Goal: Task Accomplishment & Management: Complete application form

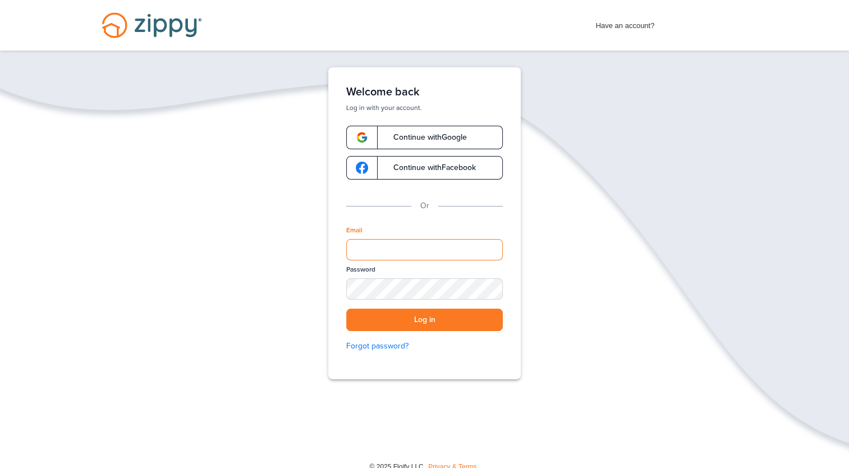
click at [460, 246] on input "Email" at bounding box center [424, 249] width 157 height 21
type input "**********"
click at [428, 327] on button "Log in" at bounding box center [424, 320] width 157 height 23
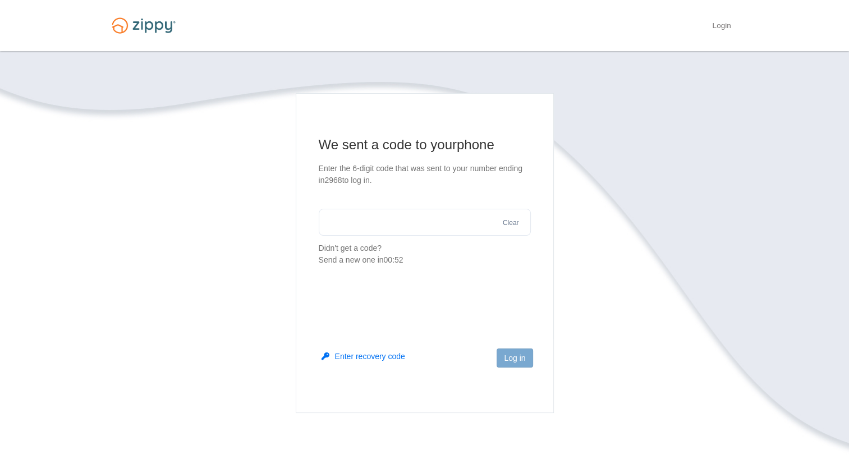
click at [429, 222] on input "text" at bounding box center [425, 222] width 212 height 27
type input "******"
click at [521, 360] on button "Log in" at bounding box center [515, 358] width 36 height 19
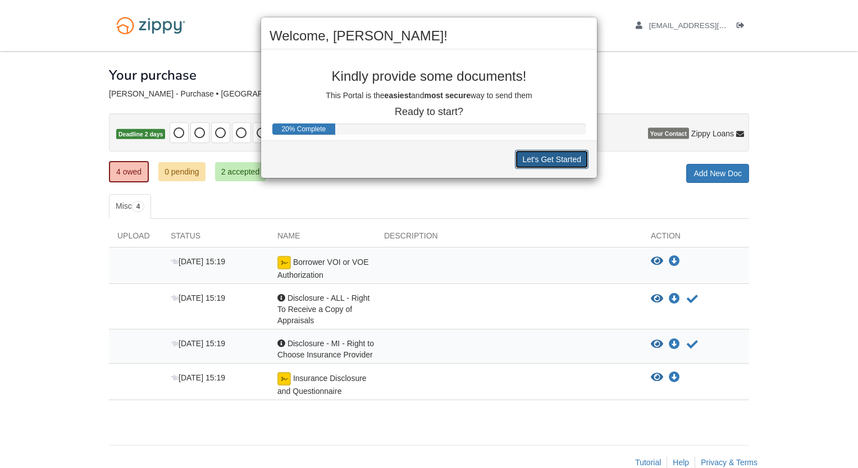
click at [552, 157] on button "Let's Get Started" at bounding box center [552, 159] width 74 height 19
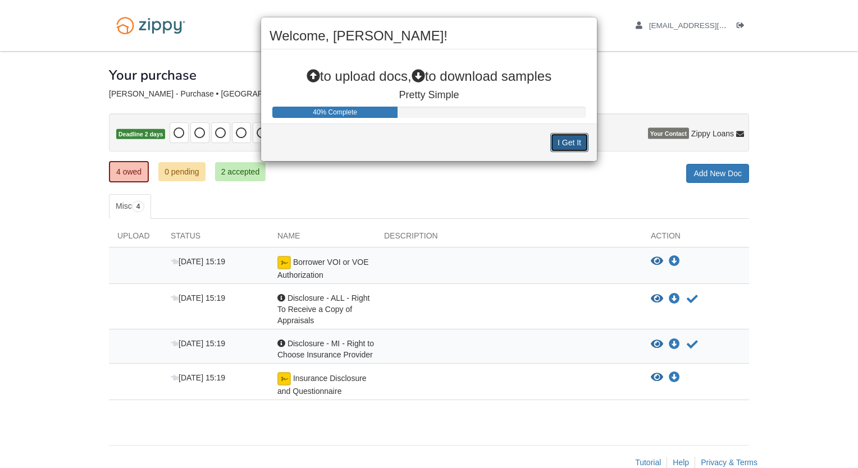
click at [564, 144] on button "I Get It" at bounding box center [569, 142] width 38 height 19
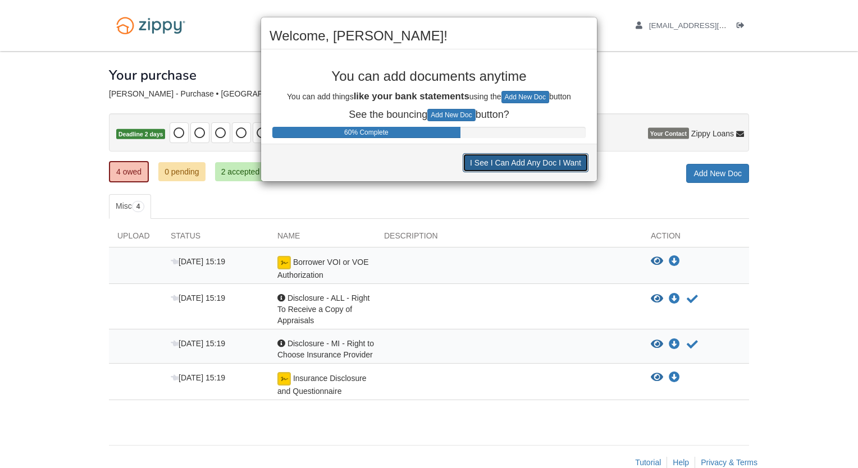
click at [510, 160] on button "I See I Can Add Any Doc I Want" at bounding box center [526, 162] width 126 height 19
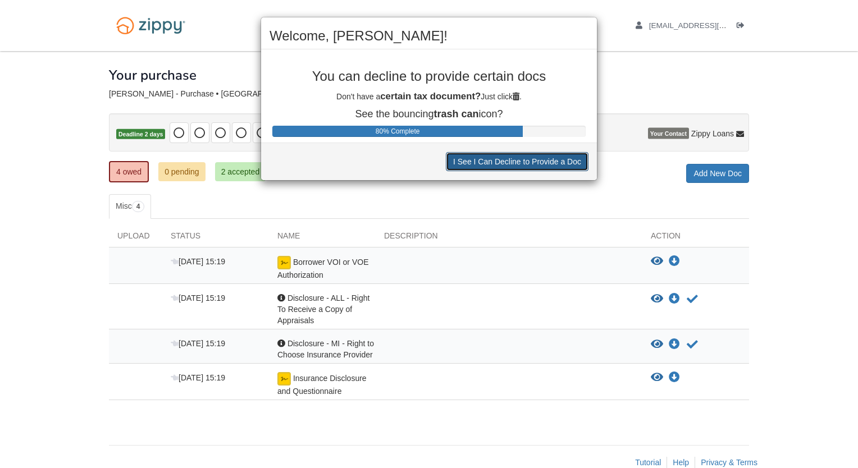
click at [510, 160] on button "I See I Can Decline to Provide a Doc" at bounding box center [517, 161] width 143 height 19
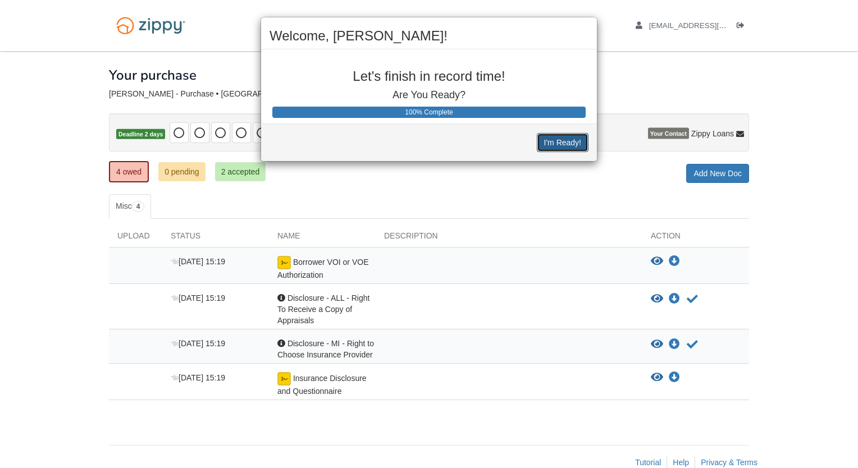
click at [572, 141] on button "I'm Ready!" at bounding box center [563, 142] width 52 height 19
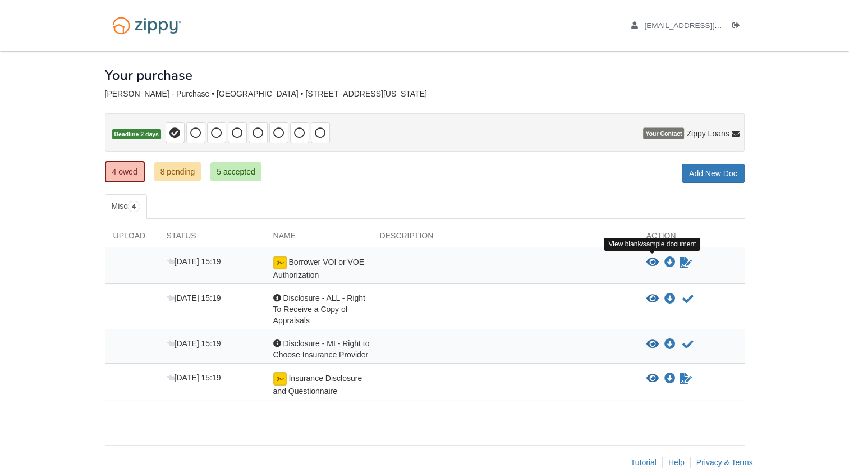
click at [652, 261] on icon "View Borrower VOI or VOE Authorization" at bounding box center [653, 262] width 12 height 11
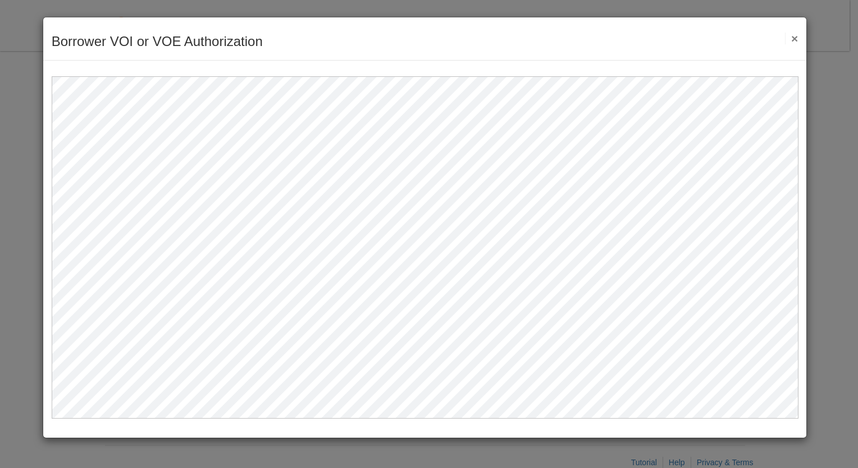
click at [795, 36] on button "×" at bounding box center [791, 39] width 13 height 12
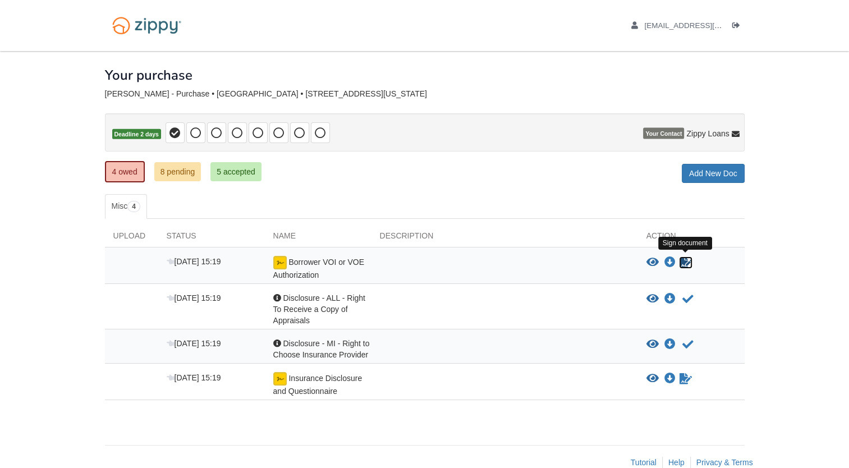
click at [683, 262] on icon "Sign Form" at bounding box center [686, 262] width 12 height 11
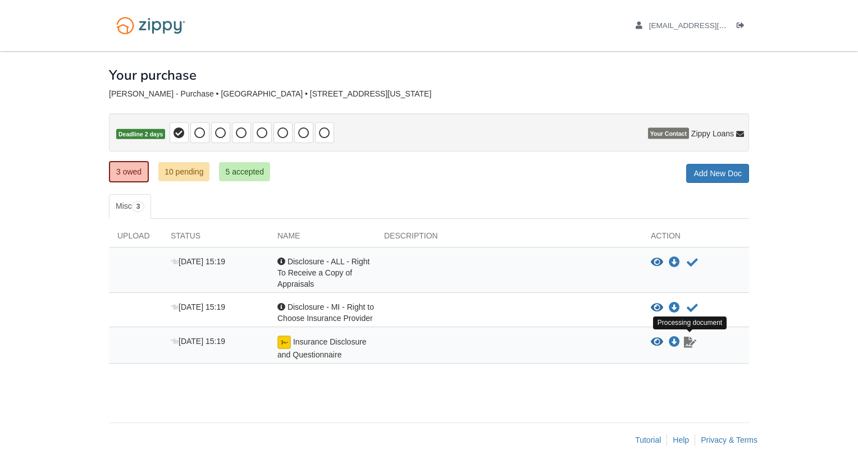
click at [688, 344] on icon "Waiting for your co-borrower to e-sign" at bounding box center [690, 342] width 12 height 11
click at [178, 170] on link "10 pending" at bounding box center [183, 171] width 51 height 19
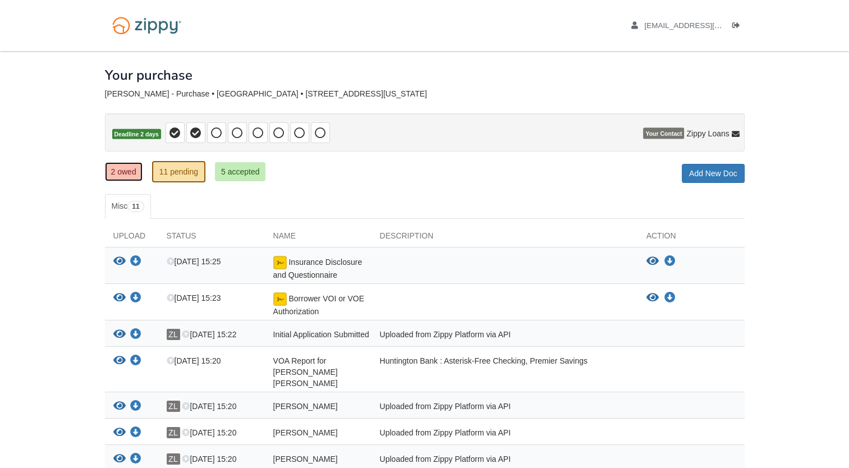
click at [123, 173] on link "2 owed" at bounding box center [124, 171] width 38 height 19
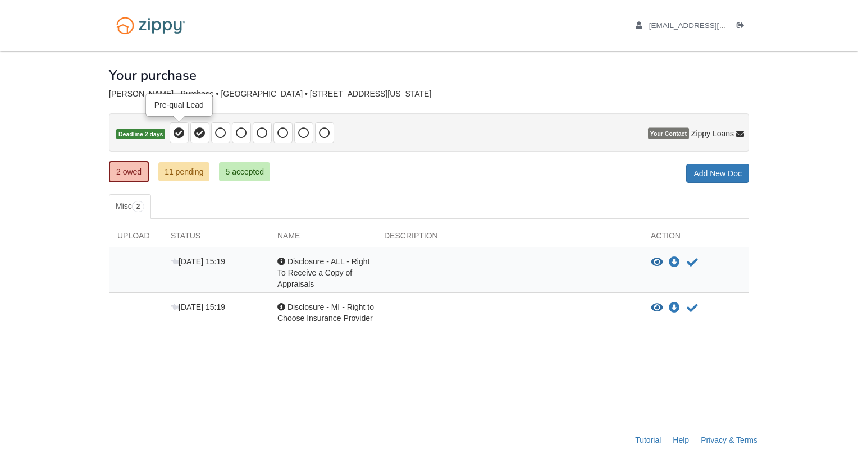
click at [177, 131] on icon at bounding box center [178, 132] width 11 height 11
click at [688, 260] on icon "Acknowledge receipt of document" at bounding box center [692, 262] width 11 height 11
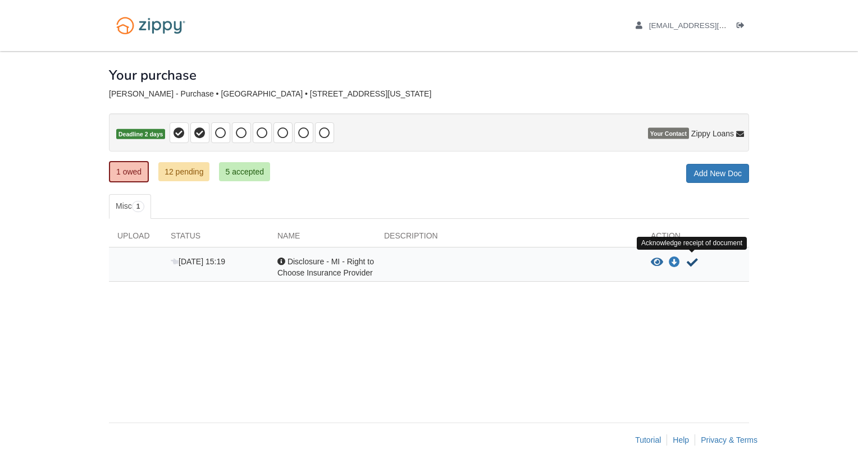
click at [690, 262] on icon "Acknowledge receipt of document" at bounding box center [692, 262] width 11 height 11
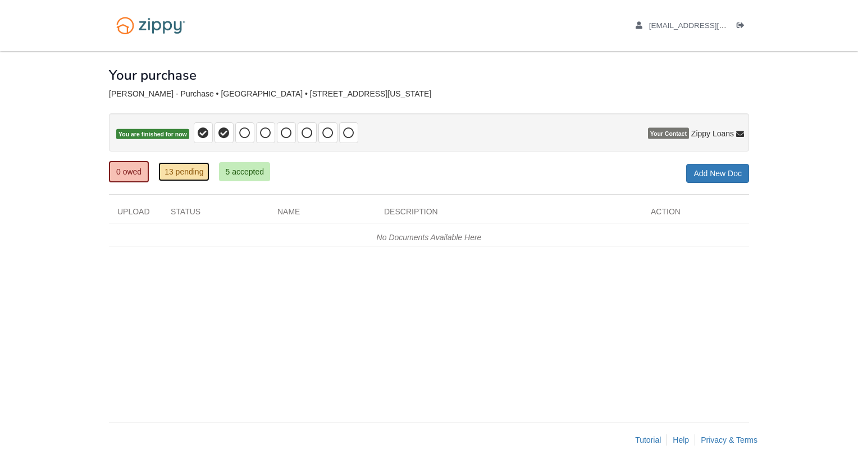
click at [202, 173] on link "13 pending" at bounding box center [183, 171] width 51 height 19
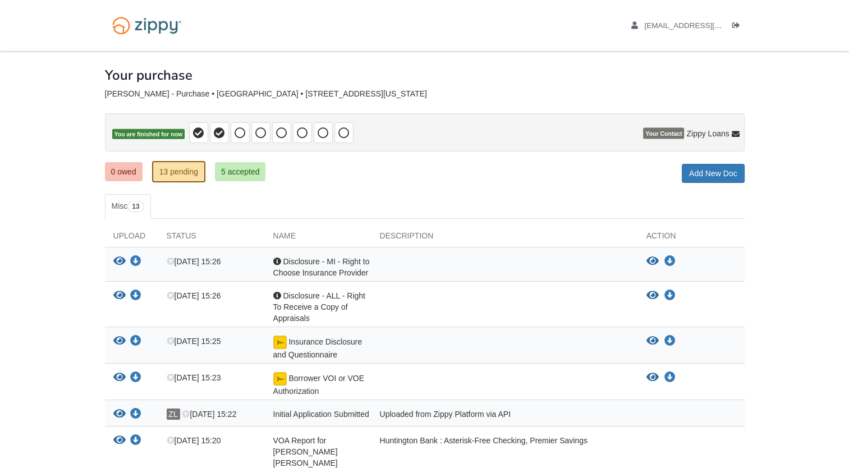
click at [762, 356] on body "amyszoo@rocketmail.com Logout" at bounding box center [424, 373] width 849 height 747
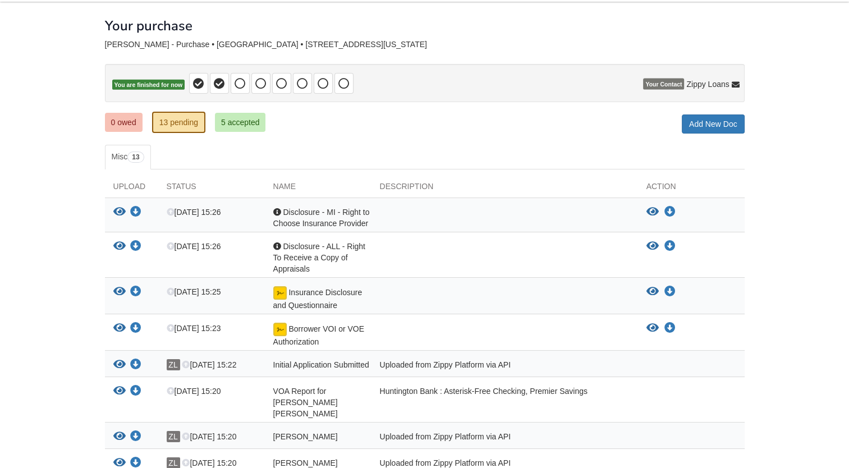
scroll to position [27, 0]
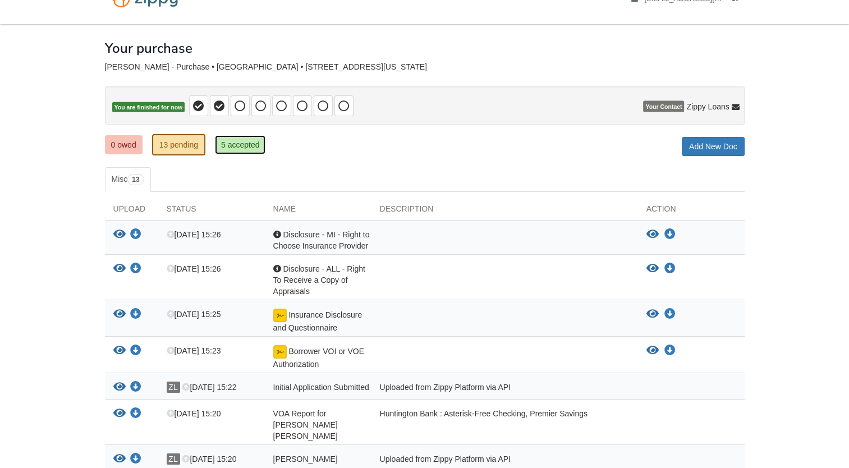
click at [226, 142] on link "5 accepted" at bounding box center [240, 144] width 51 height 19
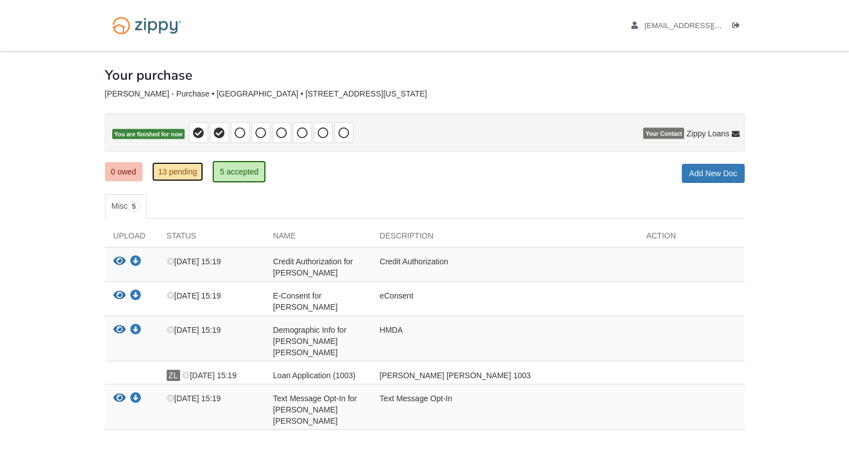
click at [175, 175] on link "13 pending" at bounding box center [177, 171] width 51 height 19
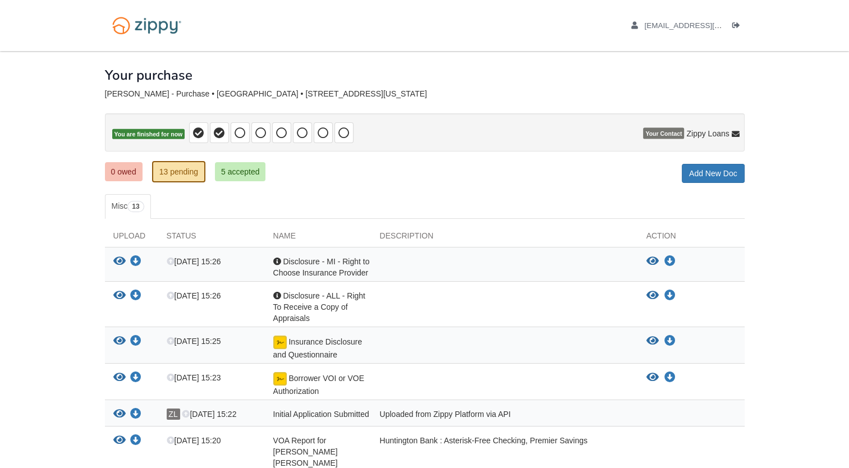
click at [272, 199] on ul "Misc 13" at bounding box center [425, 206] width 640 height 25
